Goal: Information Seeking & Learning: Learn about a topic

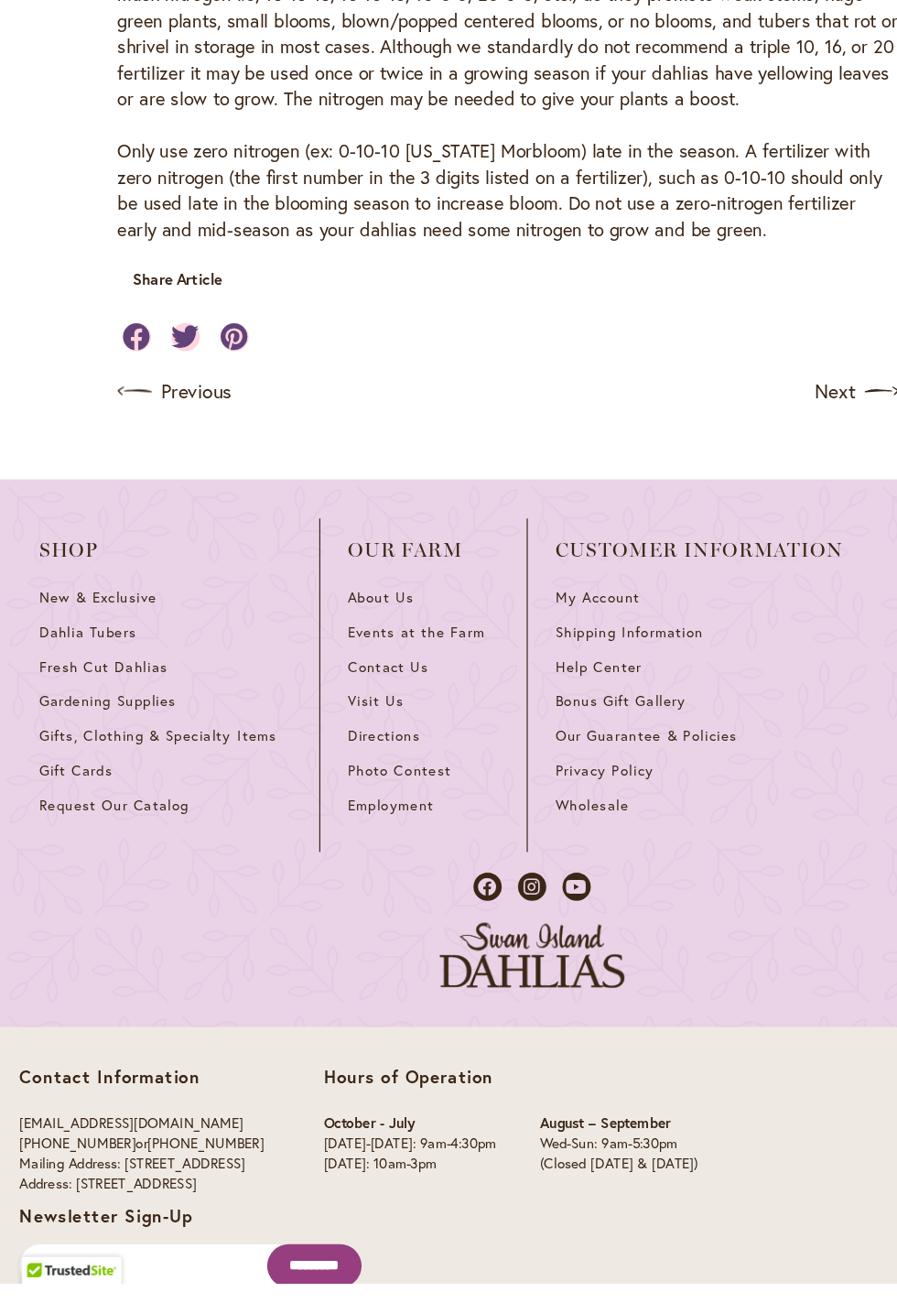
scroll to position [1573, 0]
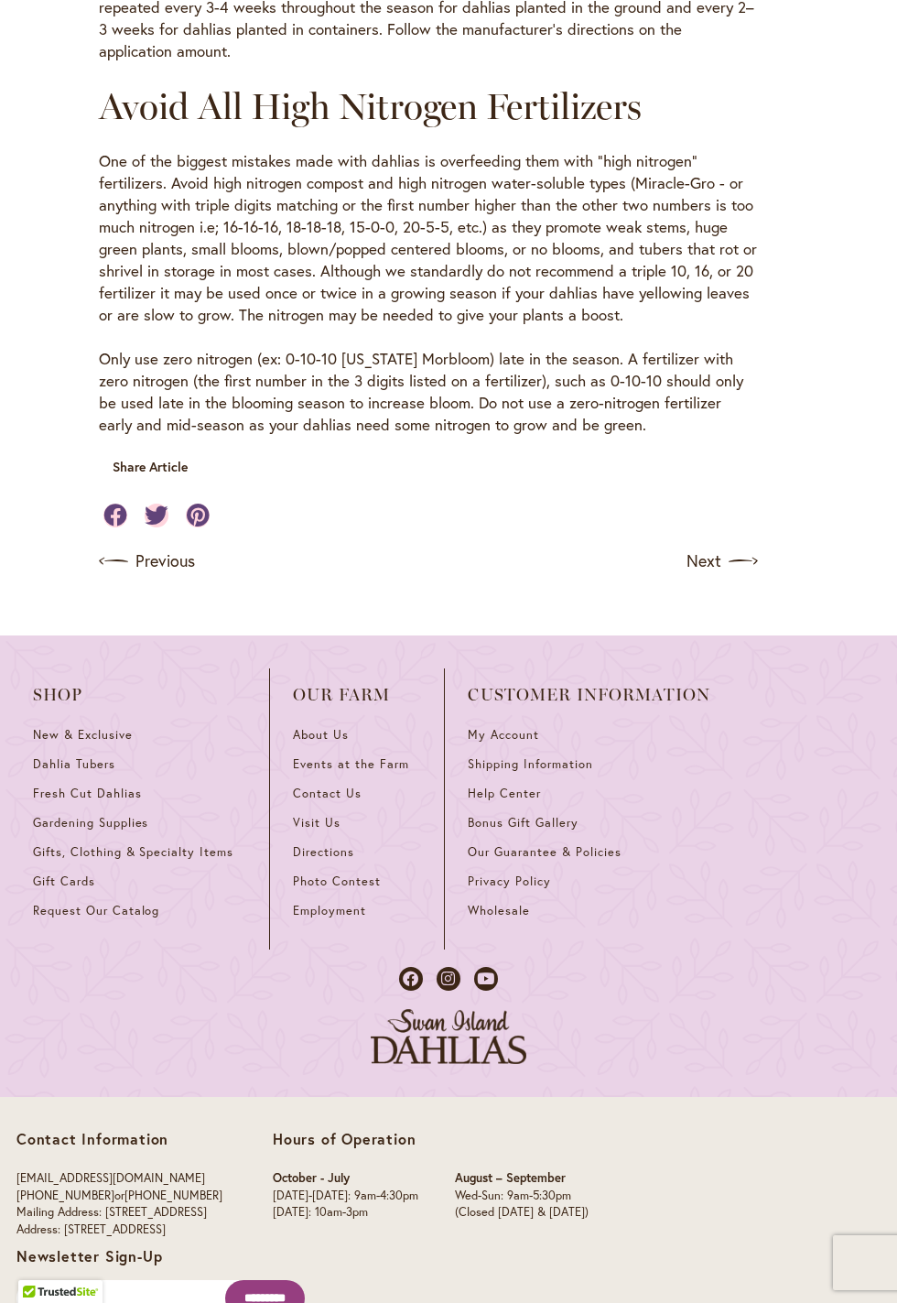
scroll to position [1542, 0]
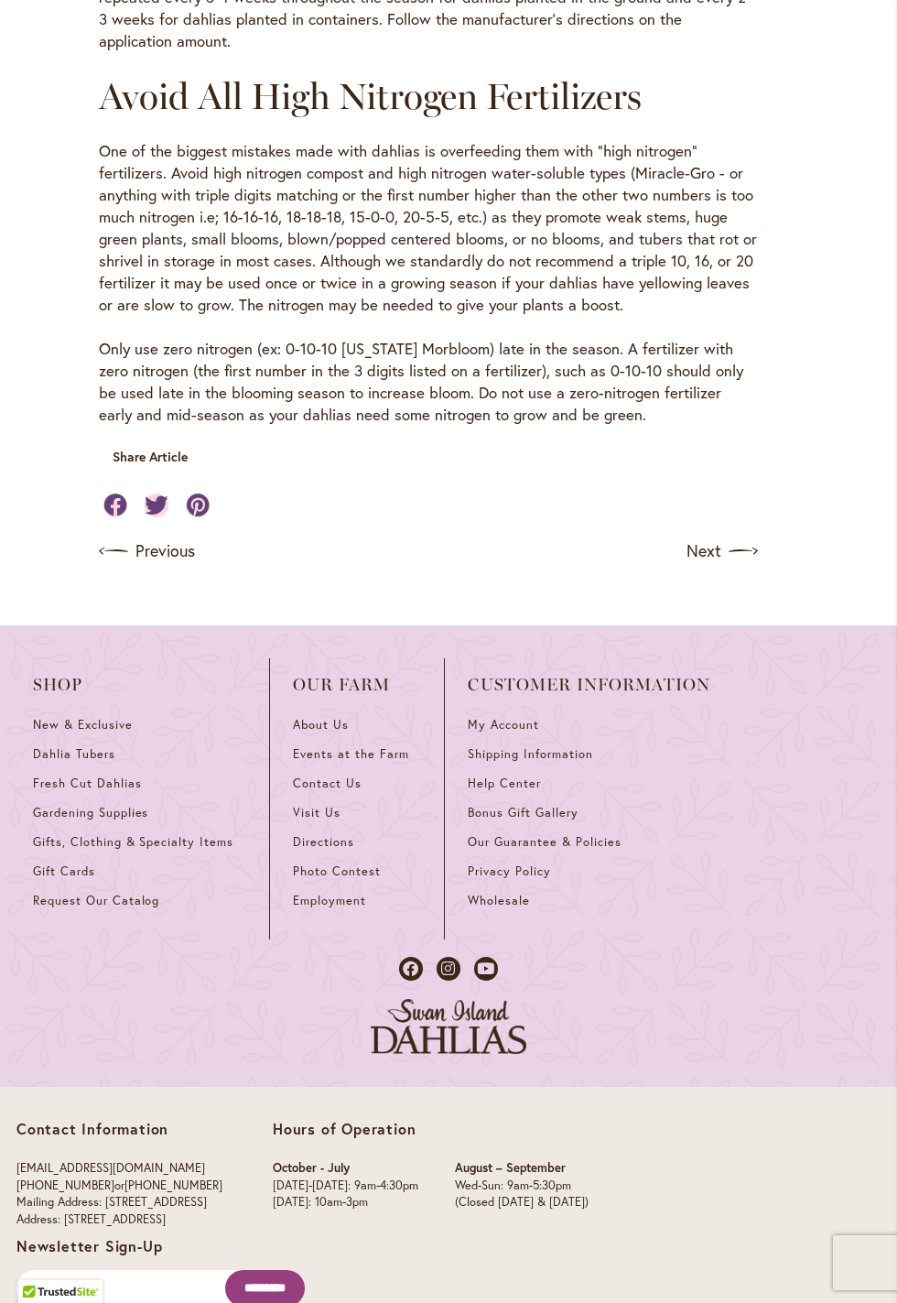
scroll to position [1577, 0]
